Goal: Information Seeking & Learning: Compare options

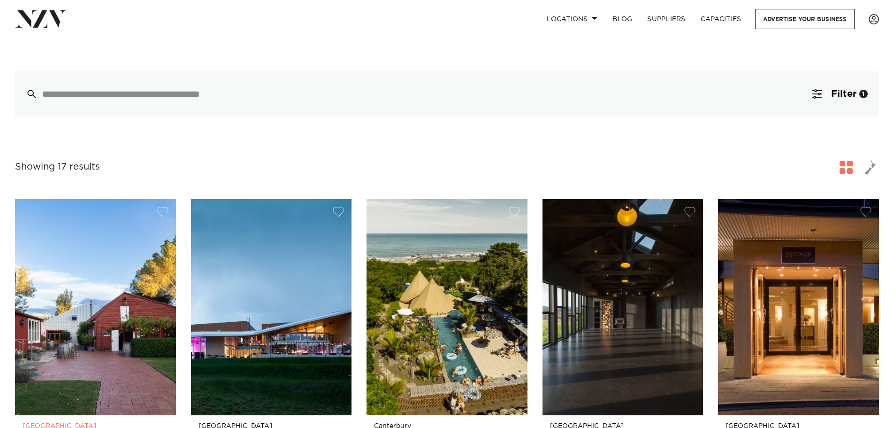
scroll to position [282, 0]
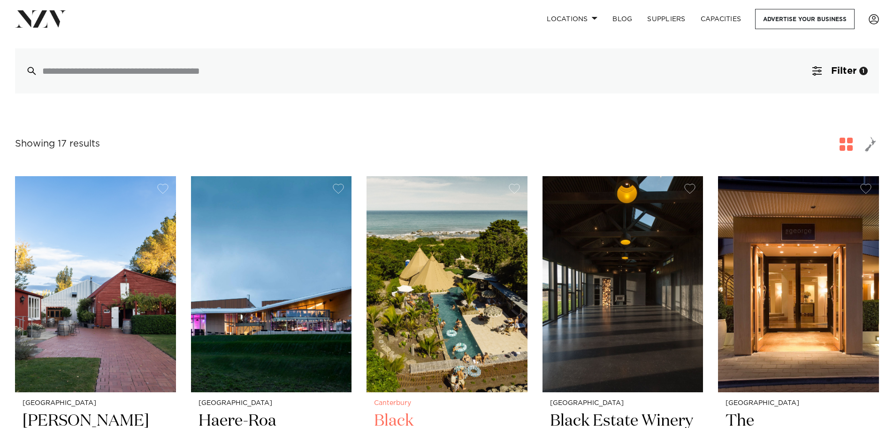
click at [454, 288] on img at bounding box center [447, 284] width 161 height 216
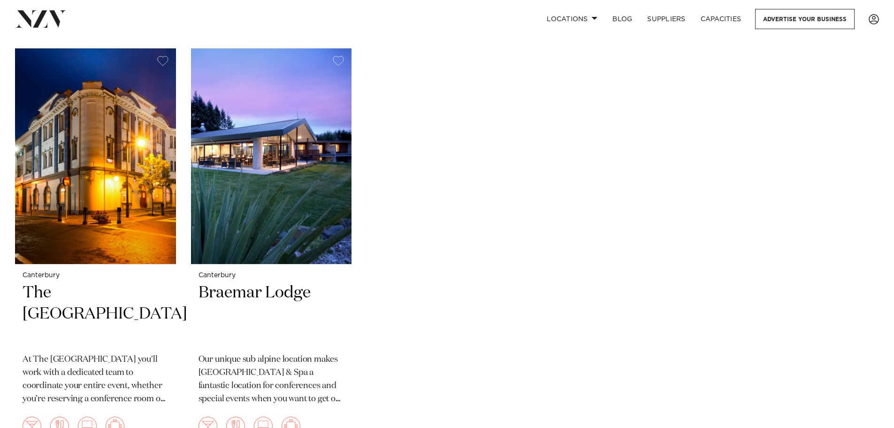
scroll to position [1690, 0]
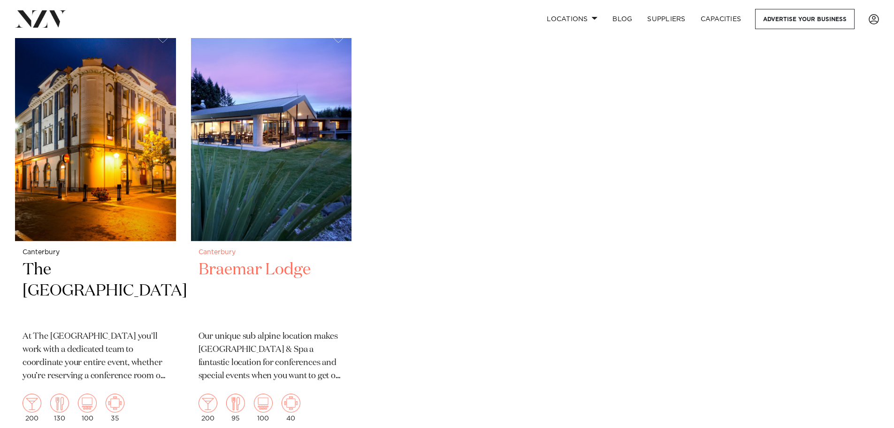
click at [261, 259] on h2 "Braemar Lodge" at bounding box center [272, 290] width 146 height 63
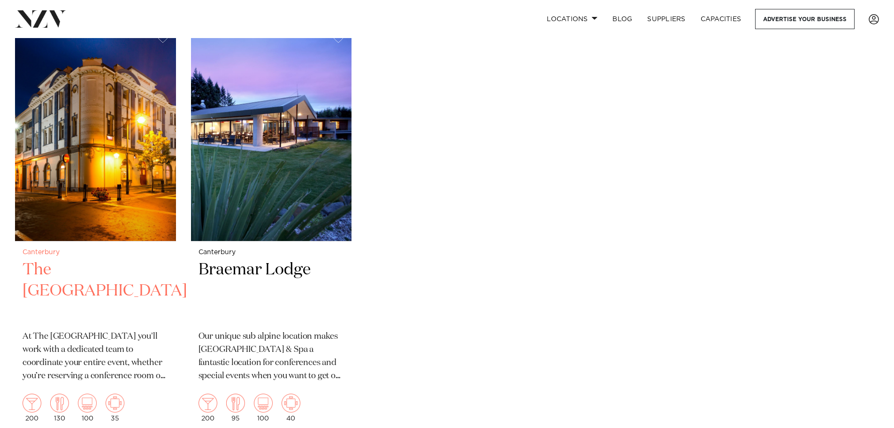
click at [73, 259] on h2 "The Grosvenor Hotel" at bounding box center [96, 290] width 146 height 63
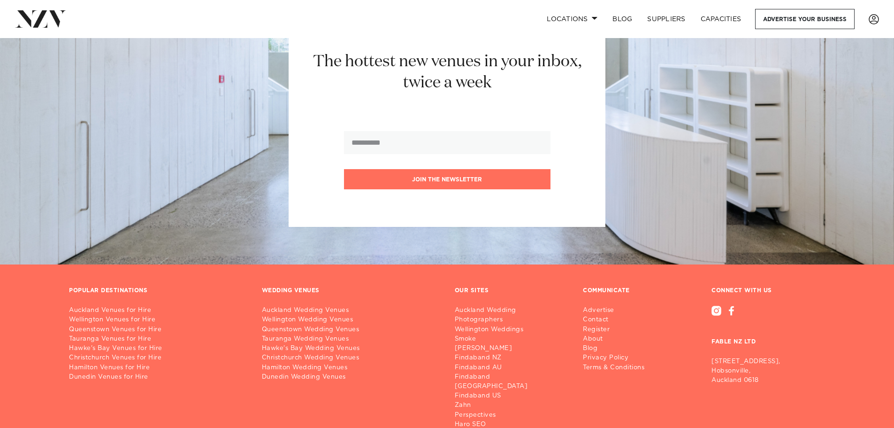
scroll to position [2261, 0]
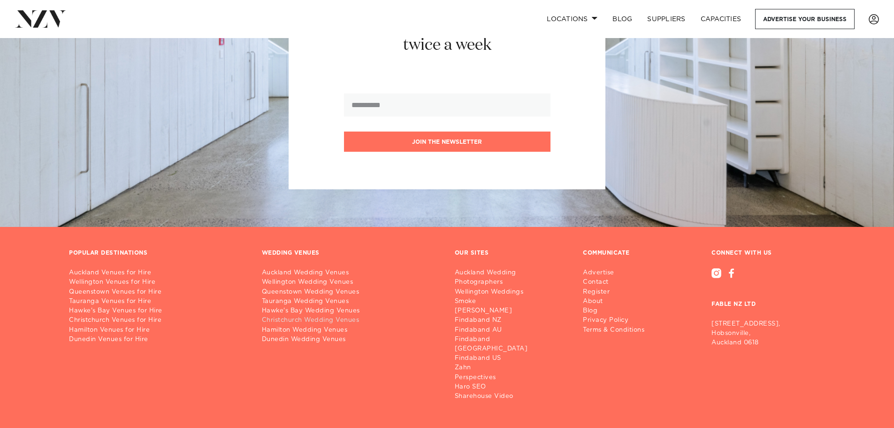
click at [351, 316] on link "Christchurch Wedding Venues" at bounding box center [351, 320] width 178 height 9
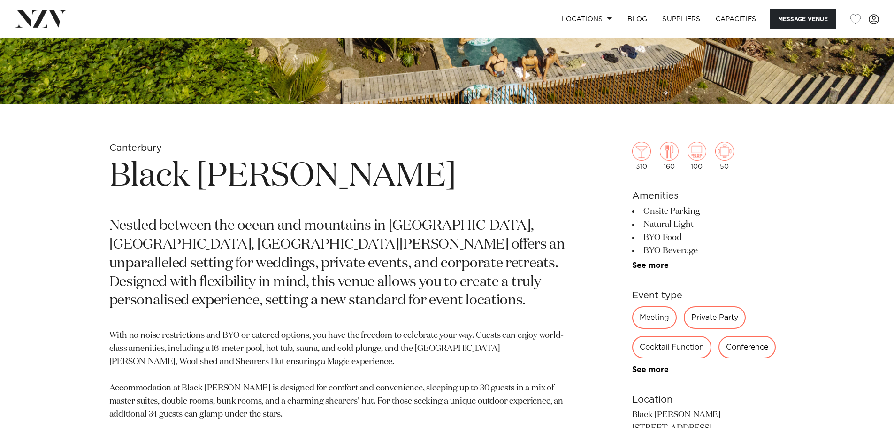
scroll to position [376, 0]
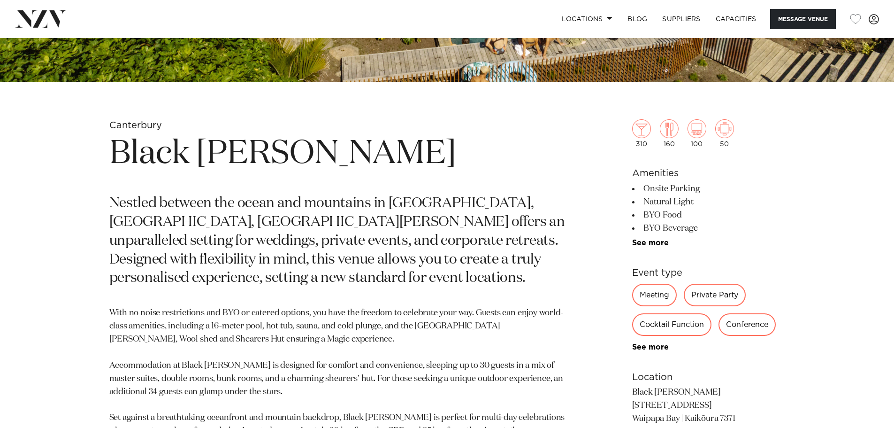
click at [654, 248] on div "310 160 100 50 Amenities Onsite Parking Natural Light BYO Food [PERSON_NAME] Ev…" at bounding box center [708, 303] width 153 height 445
click at [654, 244] on link "See more" at bounding box center [668, 243] width 73 height 8
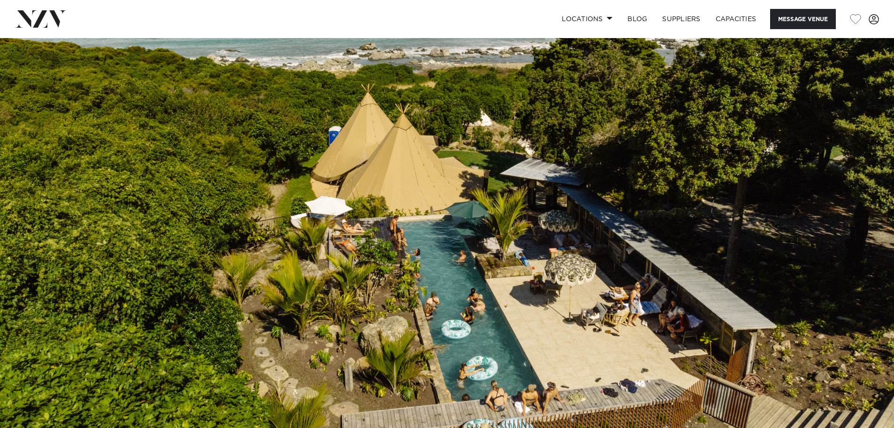
scroll to position [0, 0]
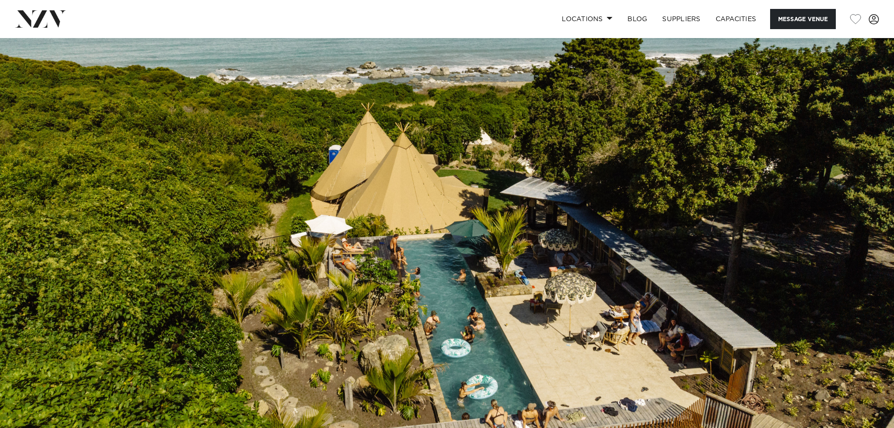
click at [558, 263] on img at bounding box center [447, 247] width 894 height 419
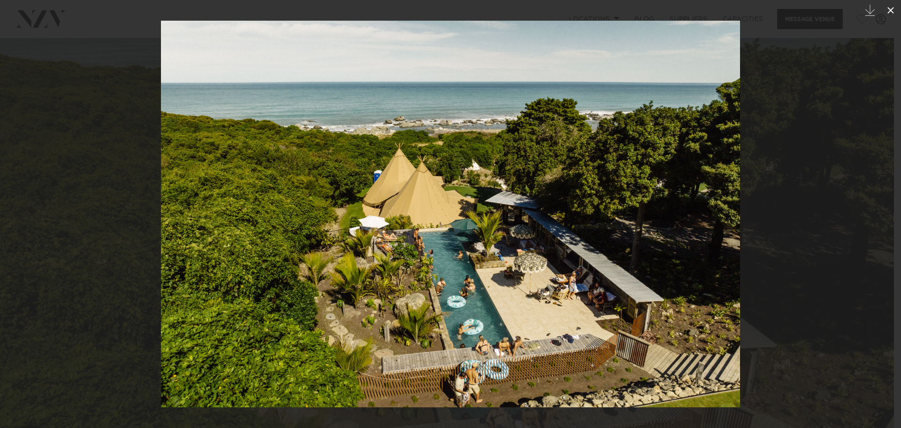
click at [889, 9] on icon at bounding box center [890, 10] width 11 height 11
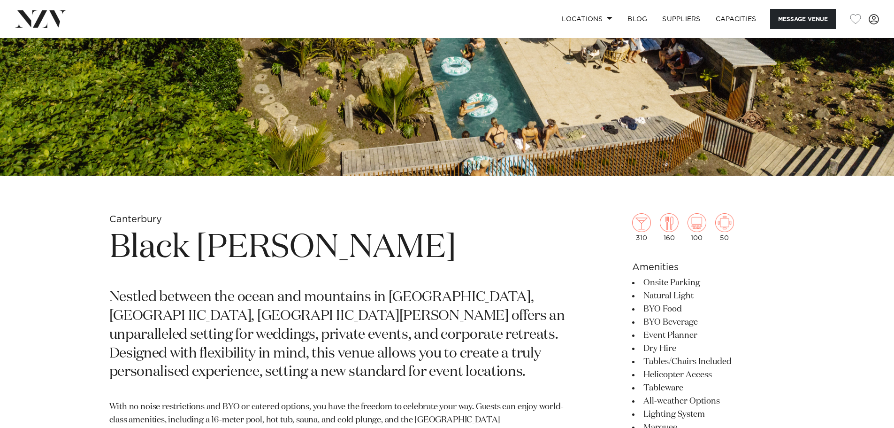
scroll to position [376, 0]
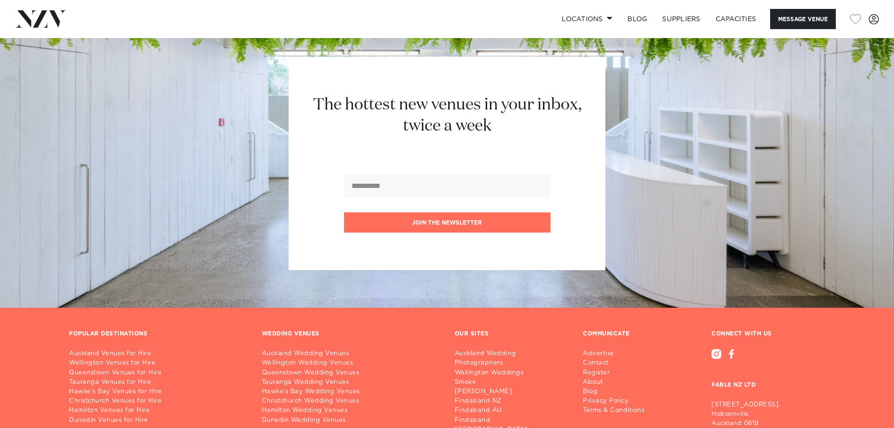
scroll to position [1127, 0]
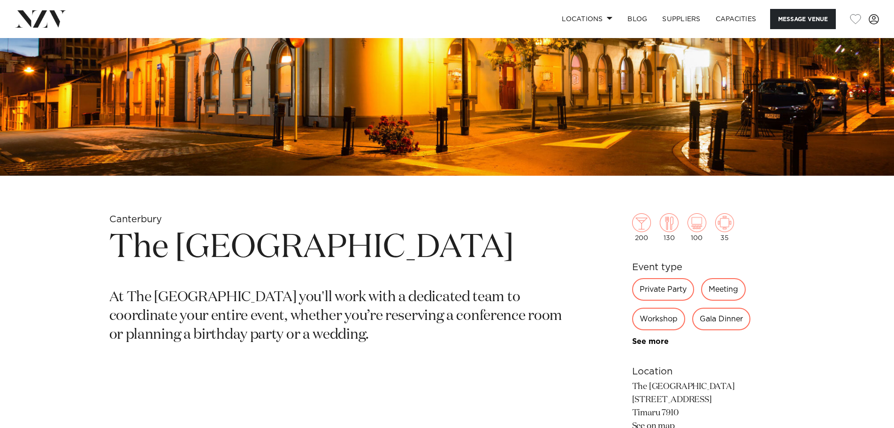
scroll to position [376, 0]
